Goal: Information Seeking & Learning: Find specific fact

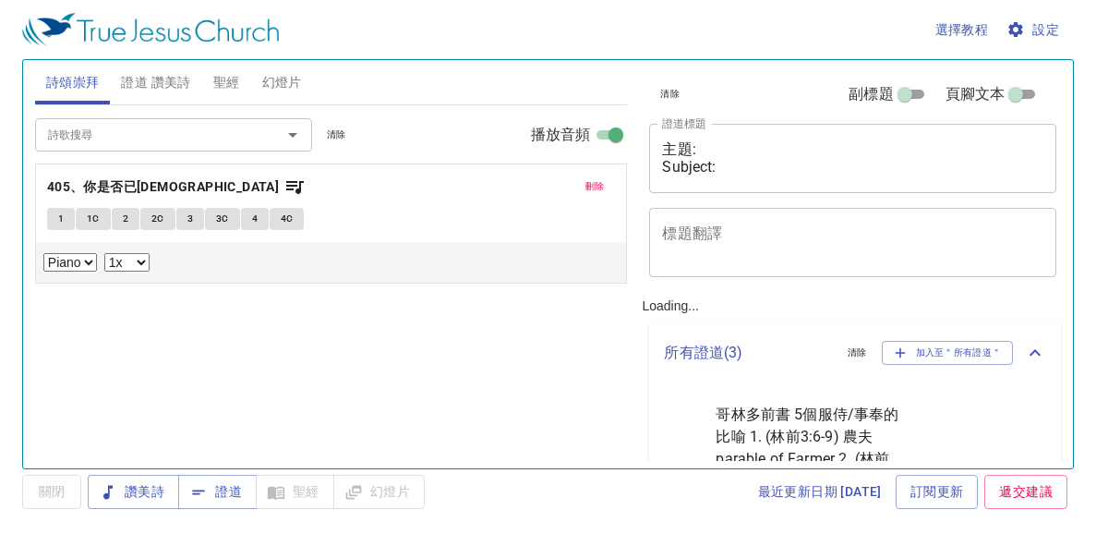
select select "1"
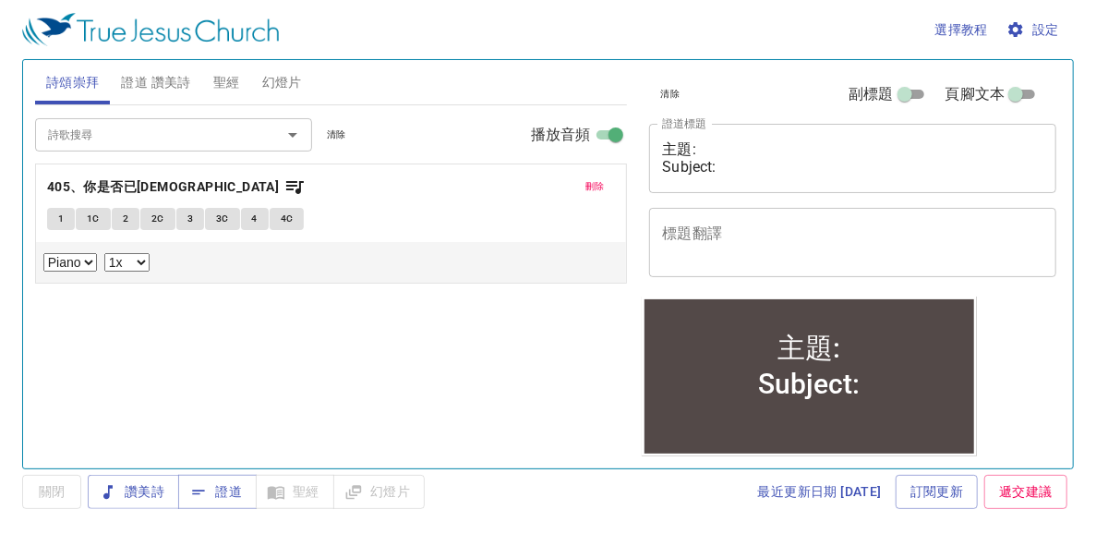
click at [221, 88] on span "聖經" at bounding box center [226, 82] width 27 height 23
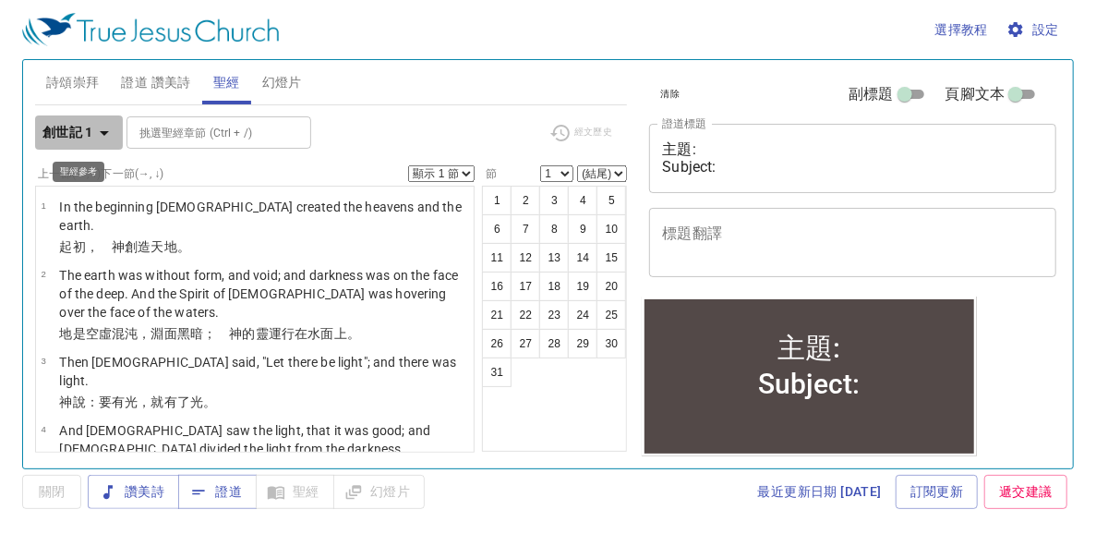
click at [111, 129] on icon "button" at bounding box center [104, 133] width 22 height 22
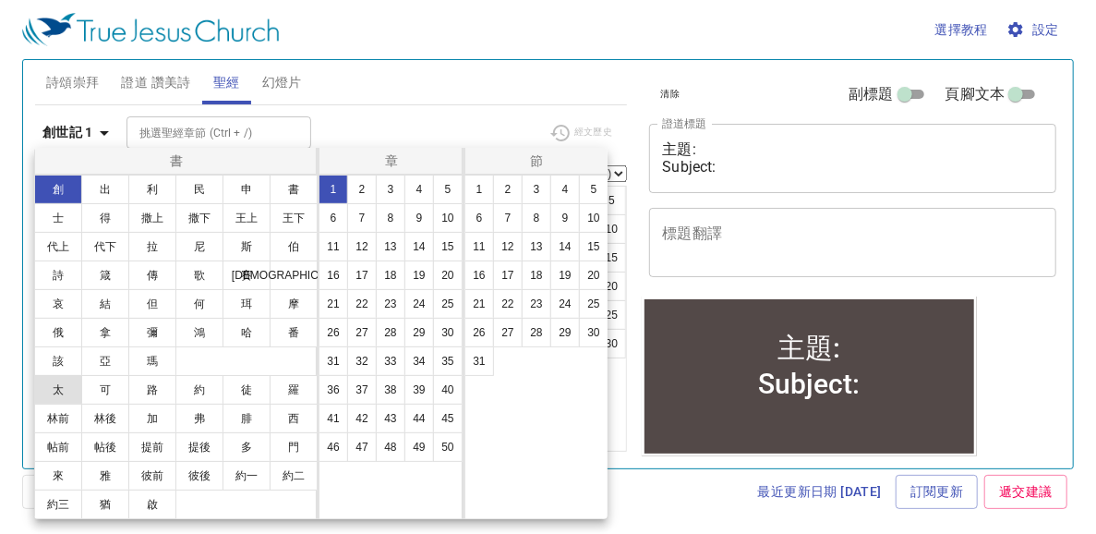
click at [67, 386] on button "太" at bounding box center [58, 390] width 48 height 30
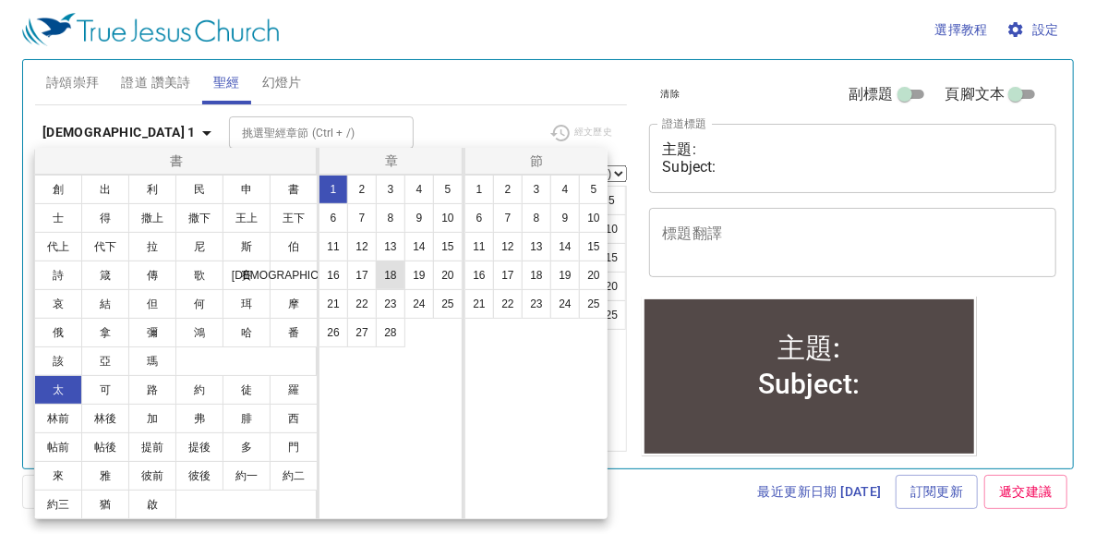
click at [393, 274] on button "18" at bounding box center [391, 275] width 30 height 30
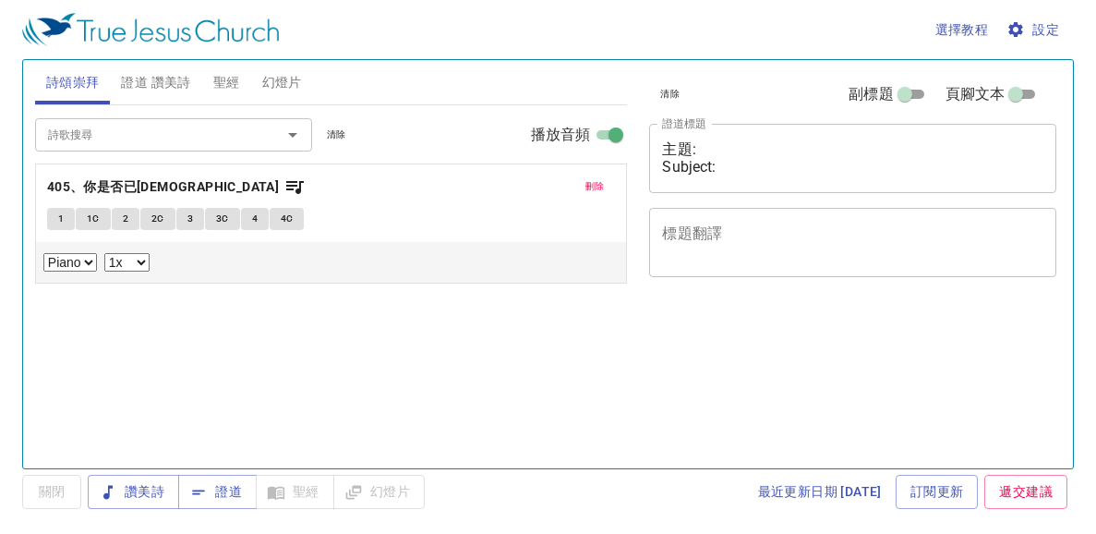
select select "1"
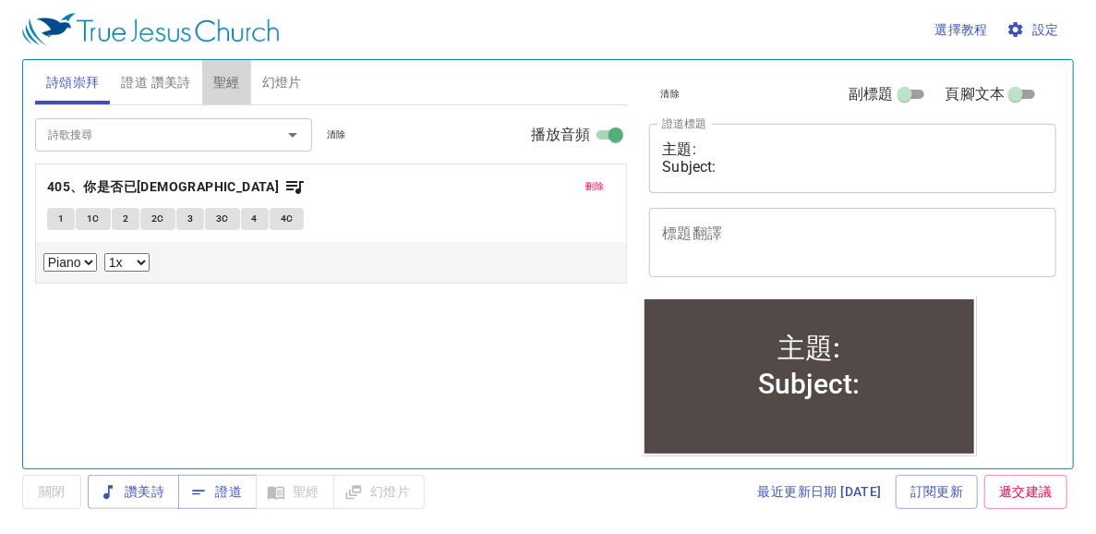
click at [224, 81] on span "聖經" at bounding box center [226, 82] width 27 height 23
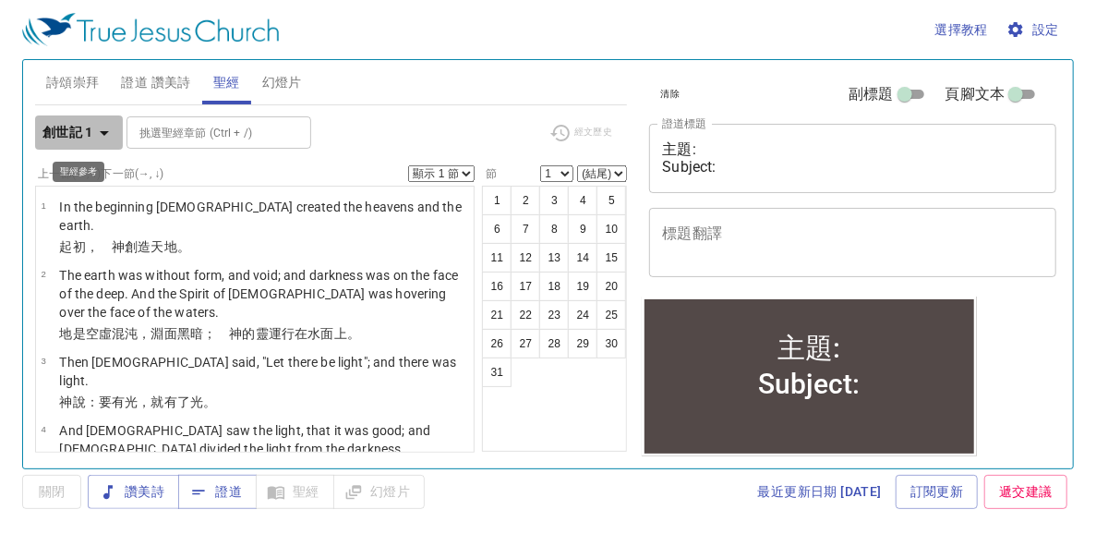
click at [103, 131] on icon "button" at bounding box center [104, 133] width 9 height 5
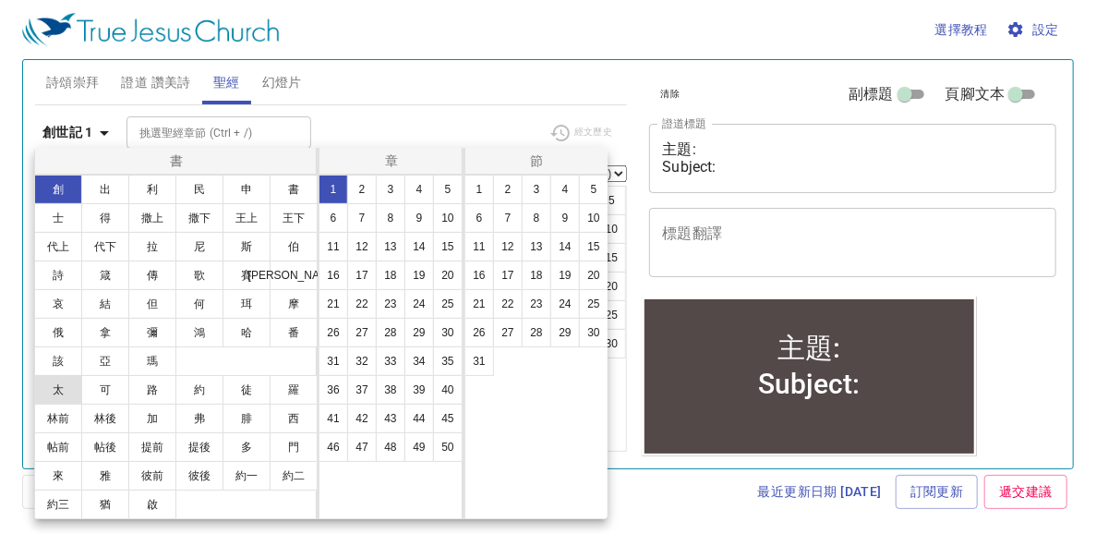
click at [64, 393] on button "太" at bounding box center [58, 390] width 48 height 30
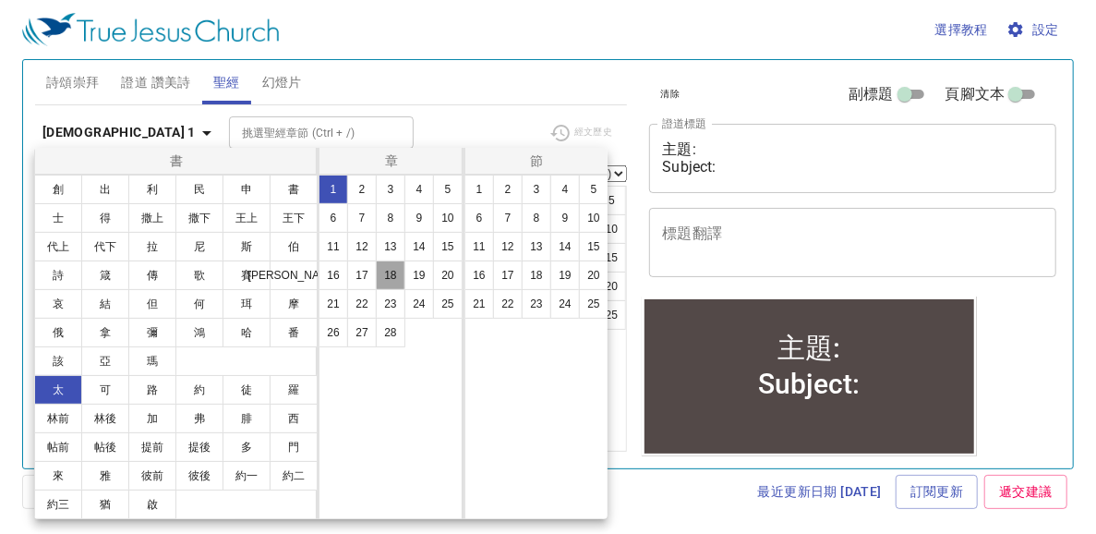
drag, startPoint x: 385, startPoint y: 273, endPoint x: 432, endPoint y: 273, distance: 47.1
click at [386, 273] on button "18" at bounding box center [391, 275] width 30 height 30
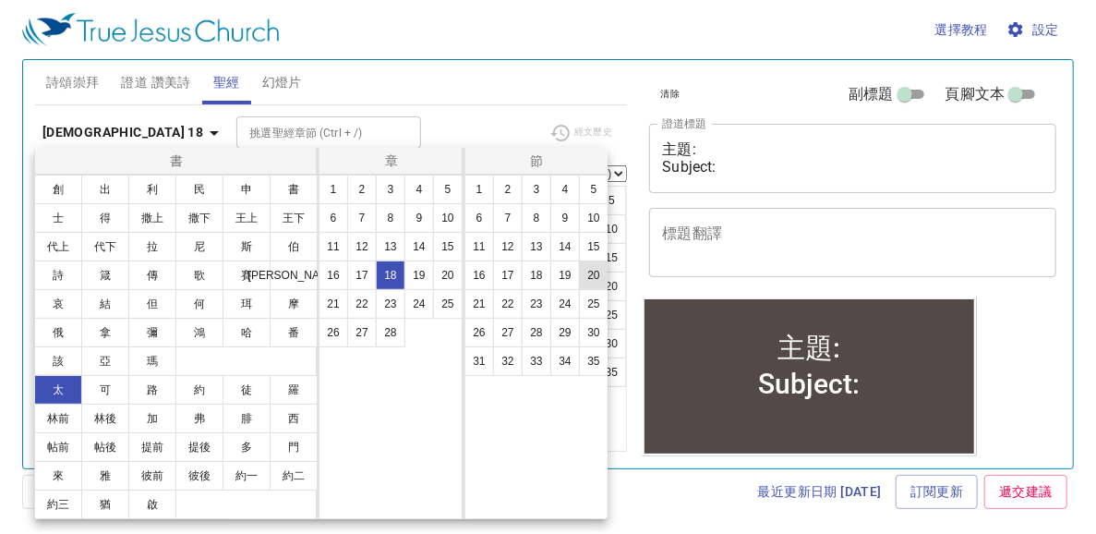
click at [595, 275] on button "20" at bounding box center [594, 275] width 30 height 30
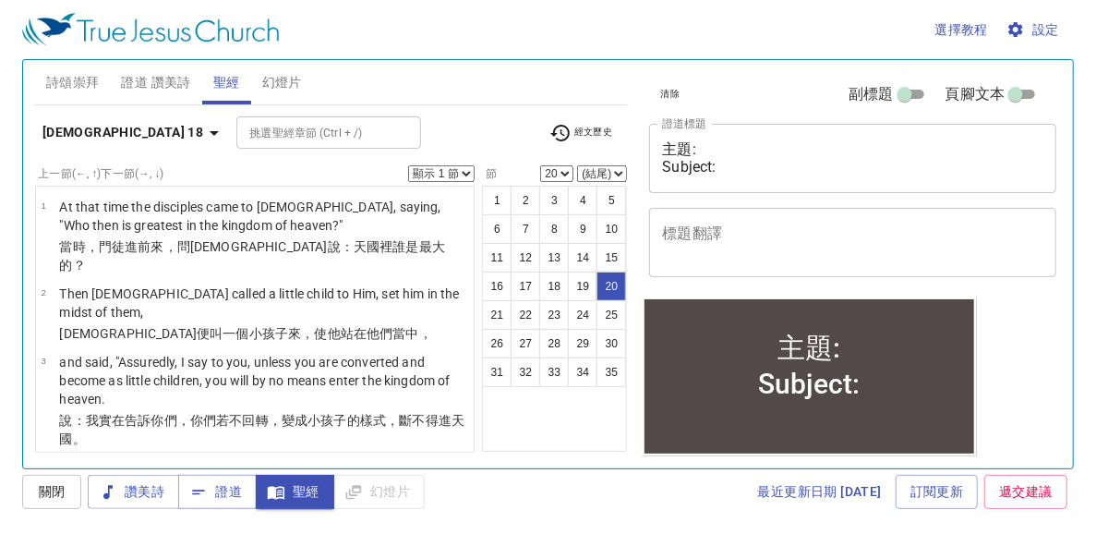
scroll to position [1585, 0]
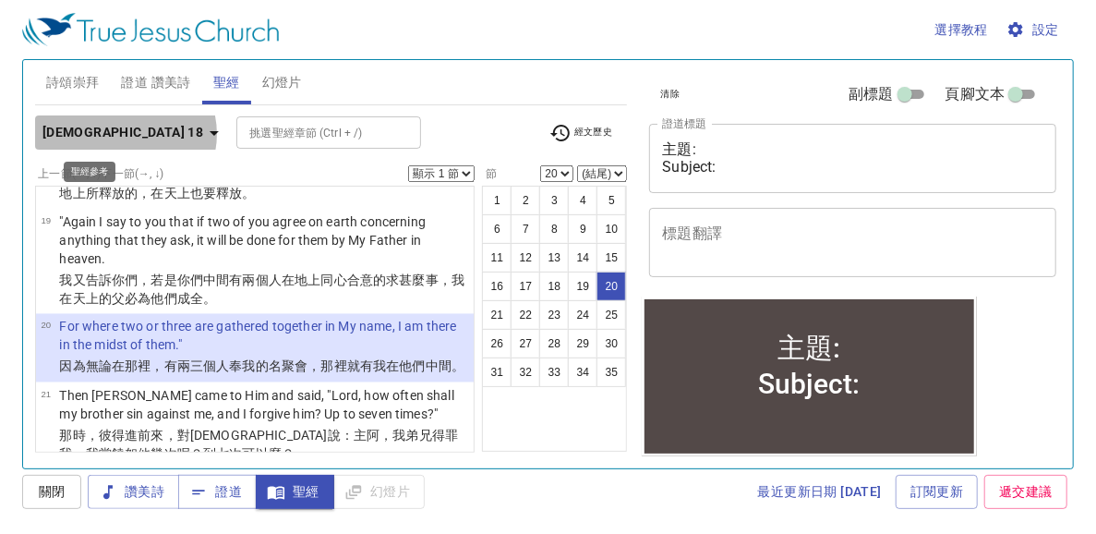
click at [203, 134] on icon "button" at bounding box center [214, 133] width 22 height 22
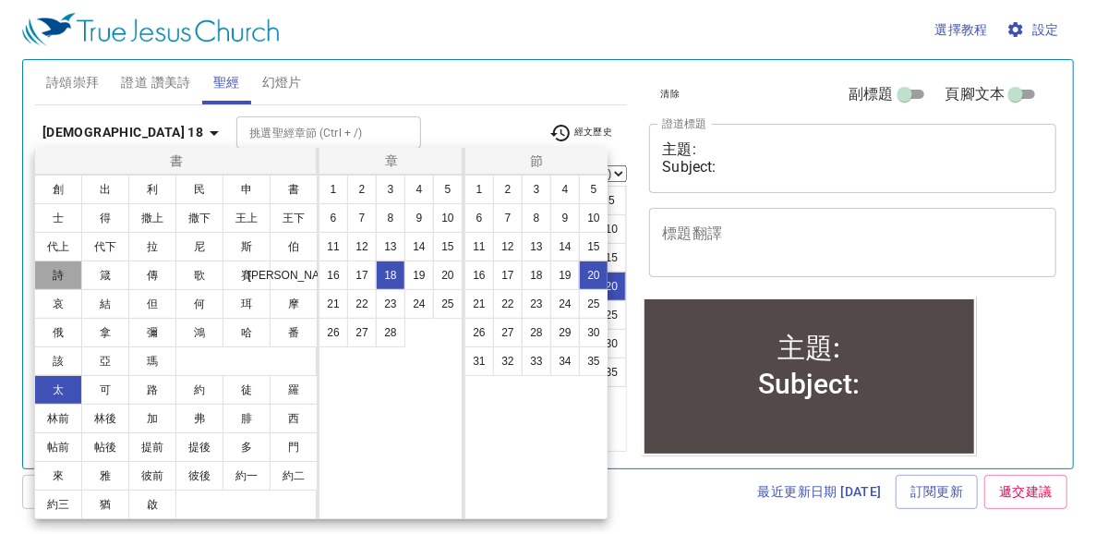
click at [65, 278] on button "詩" at bounding box center [58, 275] width 48 height 30
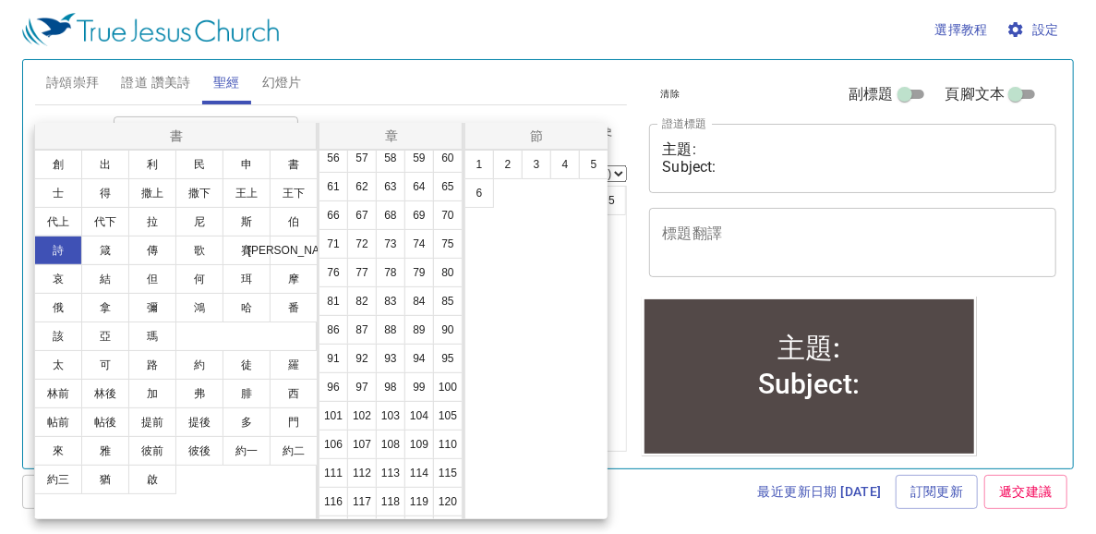
scroll to position [322, 0]
click at [433, 200] on button "65" at bounding box center [448, 186] width 30 height 30
click at [513, 166] on button "2" at bounding box center [508, 165] width 30 height 30
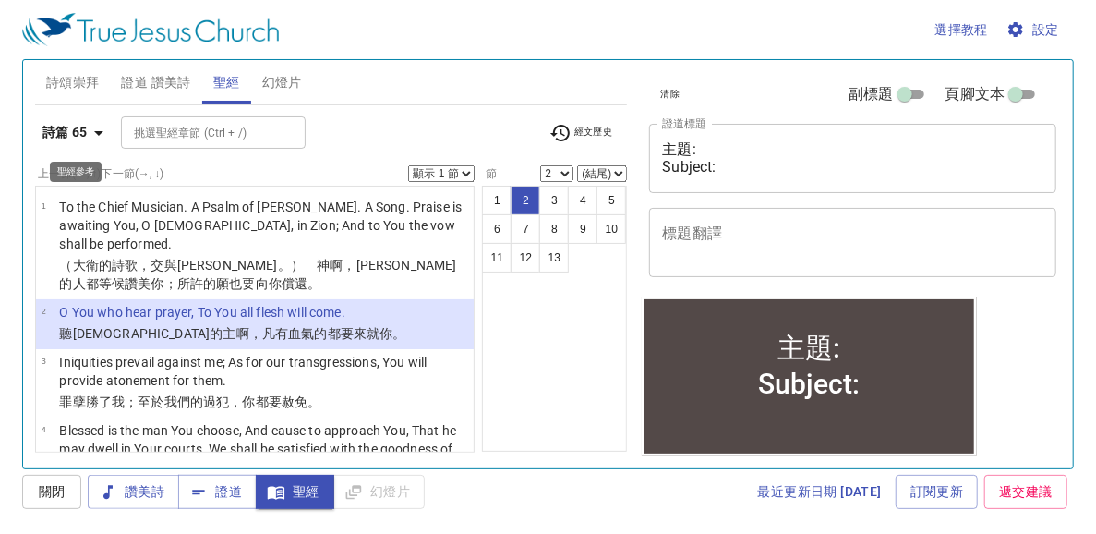
click at [105, 137] on icon "button" at bounding box center [99, 133] width 22 height 22
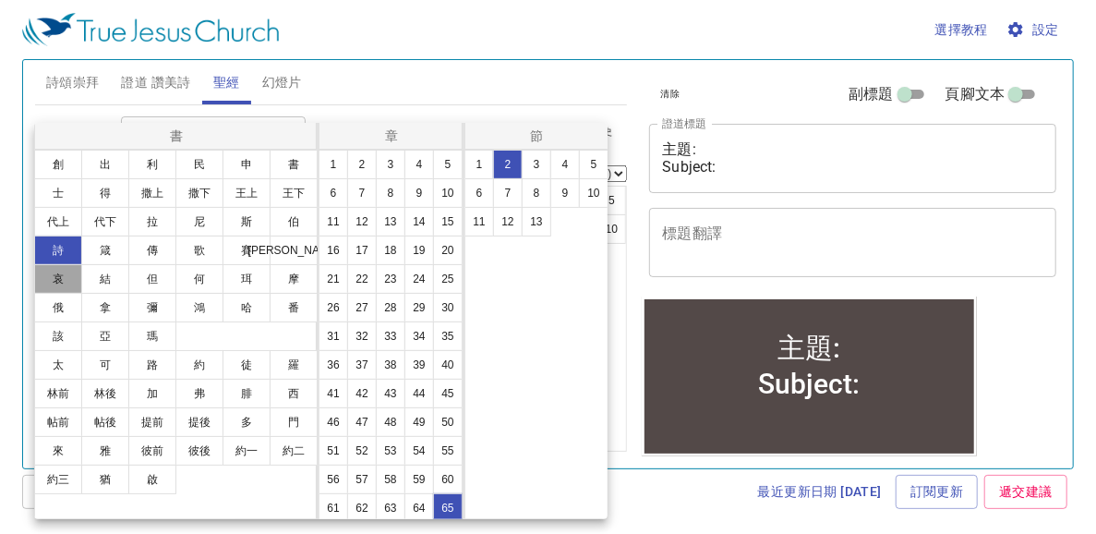
click at [58, 270] on button "哀" at bounding box center [58, 279] width 48 height 30
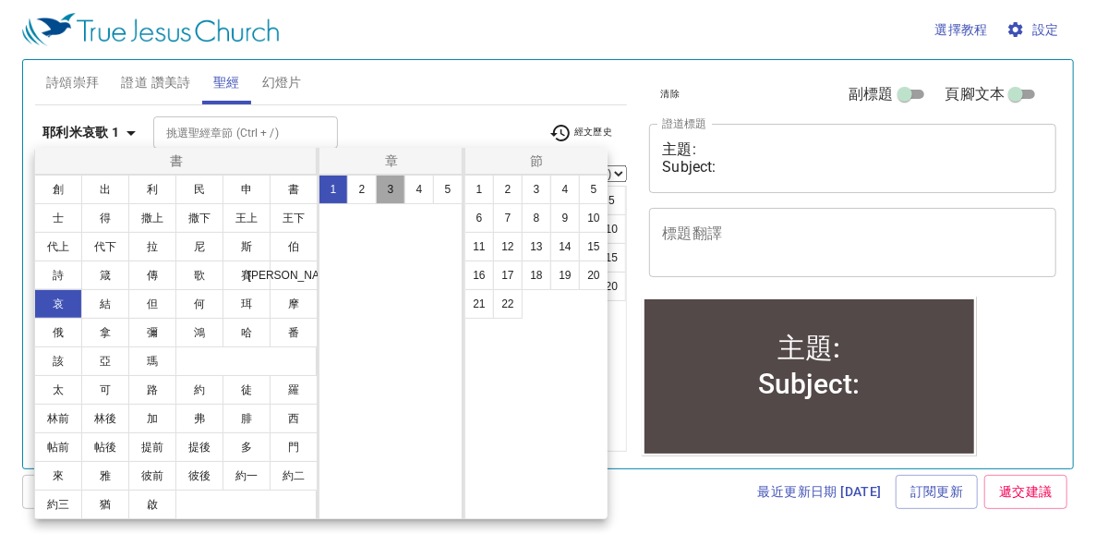
click at [395, 196] on button "3" at bounding box center [391, 189] width 30 height 30
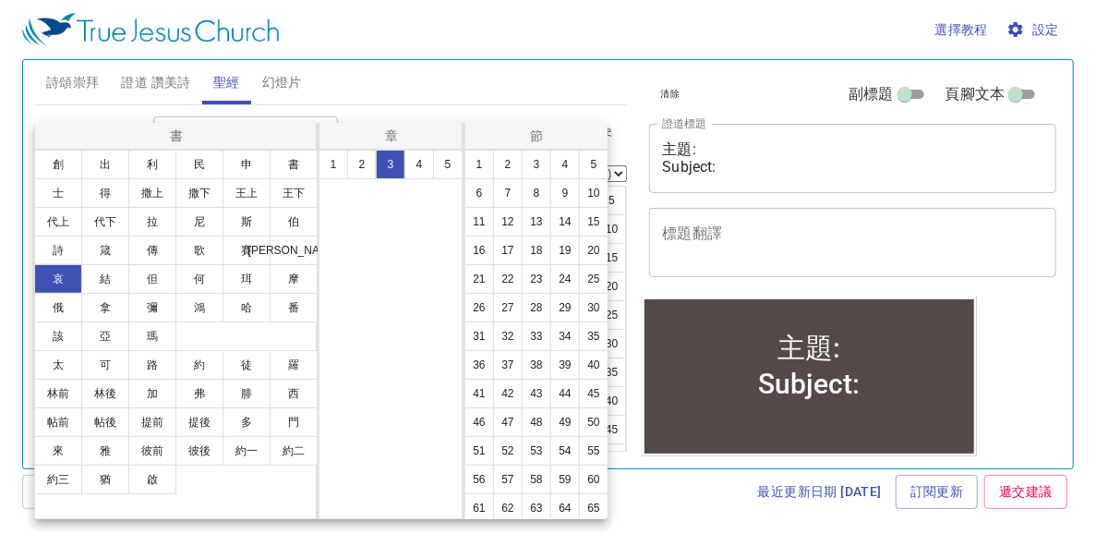
click at [596, 470] on ul "1 2 3 4 5 6 7 8 9 10 11 12 13 14 15 16 17 18 19 20 21 22 23 24 25 26 27 28 29 3…" at bounding box center [536, 350] width 143 height 401
click at [493, 445] on button "57" at bounding box center [508, 447] width 30 height 30
select select "57"
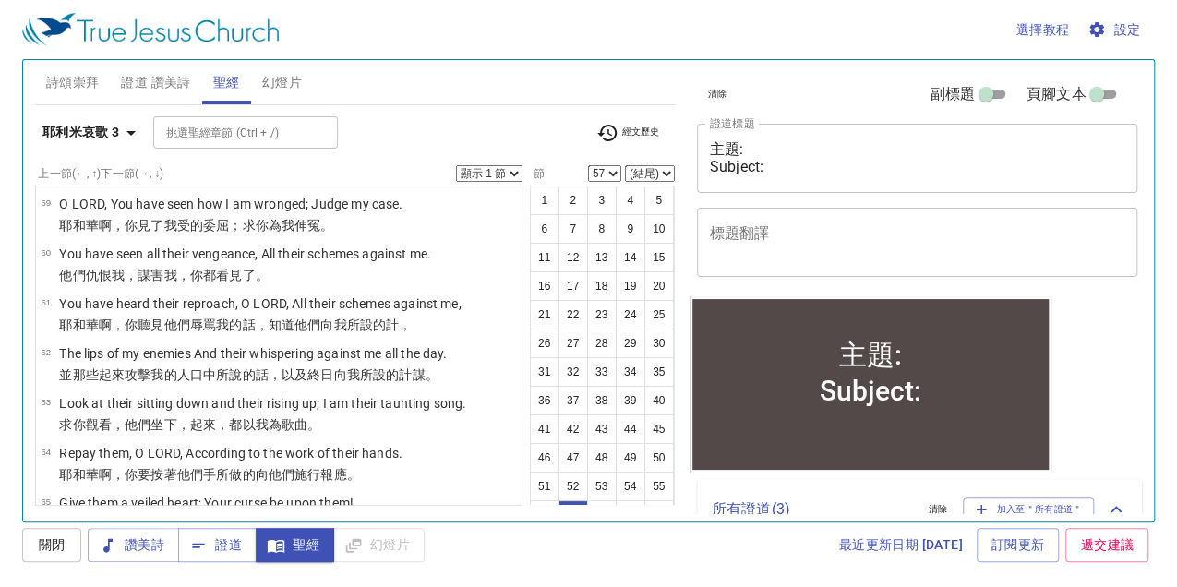
scroll to position [2875, 0]
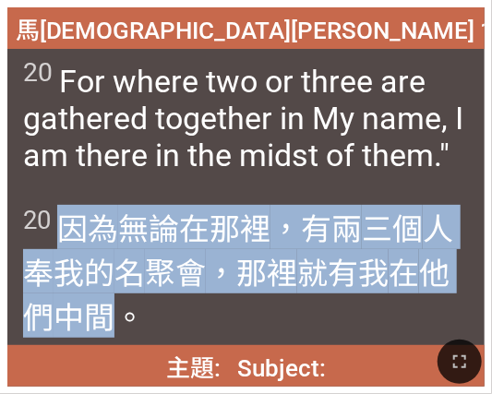
drag, startPoint x: 59, startPoint y: 216, endPoint x: 120, endPoint y: 317, distance: 117.6
click at [120, 317] on span "20 因為 無論在那裡 ，有兩 三個 人奉 我的 名 聚會 ，那裡 就有我 在 他們 中間 。" at bounding box center [246, 271] width 446 height 133
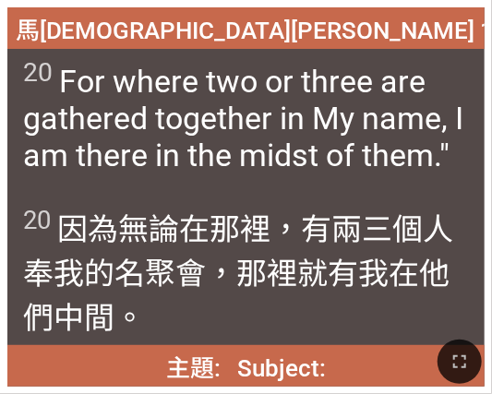
click at [194, 114] on span "20 For where two or three are gathered together in My name, I am there in the m…" at bounding box center [246, 115] width 446 height 116
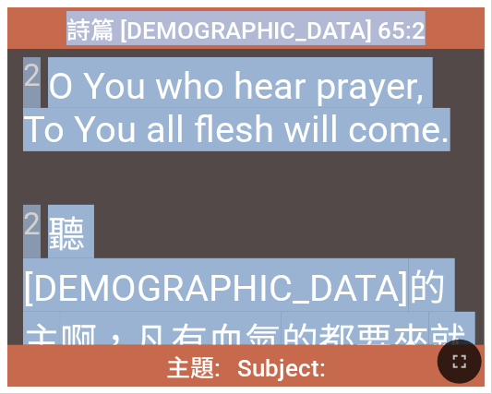
drag, startPoint x: 159, startPoint y: 28, endPoint x: 283, endPoint y: 293, distance: 292.8
click at [283, 293] on div "詩篇 Psalm 65:2 詩篇 Psalm 65:2 2 O You who hear prayer, To You all flesh will come…" at bounding box center [245, 196] width 477 height 379
copy div "詩篇 Psalm 65:2 詩篇 Psalm 65:2 2 O You who hear prayer, To You all flesh will come…"
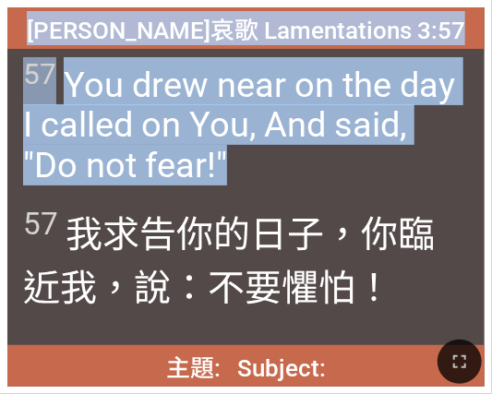
click at [318, 139] on span "57 You drew near on the day I called on You, And said, "Do not fear!"" at bounding box center [246, 121] width 446 height 129
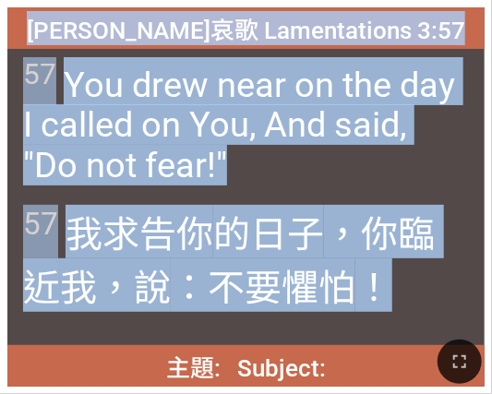
drag, startPoint x: 387, startPoint y: 303, endPoint x: 90, endPoint y: 30, distance: 403.1
click at [90, 30] on div "耶利米哀歌 Lamentations 3:57 耶利米哀歌 Lamentations 3:57 57 You drew near on the day I c…" at bounding box center [245, 196] width 477 height 379
copy div "耶利米哀歌 Lamentations 3:57 耶利米哀歌 Lamentations 3:57 57 You drew near on the day I c…"
